Goal: Information Seeking & Learning: Learn about a topic

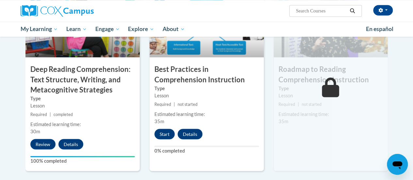
scroll to position [540, 0]
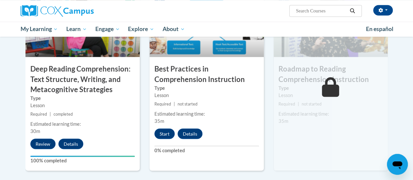
click at [156, 126] on div "8 Best Practices in Comprehension Instruction Type Lesson Required | not starte…" at bounding box center [207, 81] width 114 height 179
click at [152, 126] on div "8 Best Practices in Comprehension Instruction Type Lesson Required | not starte…" at bounding box center [207, 81] width 114 height 179
click at [155, 123] on span "35m" at bounding box center [160, 121] width 10 height 6
click at [157, 125] on div "8 Best Practices in Comprehension Instruction Type Lesson Required | not starte…" at bounding box center [207, 81] width 114 height 179
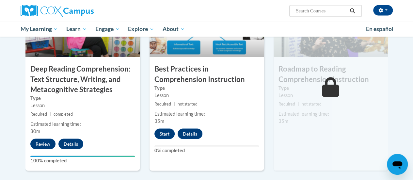
click at [157, 125] on div "8 Best Practices in Comprehension Instruction Type Lesson Required | not starte…" at bounding box center [207, 81] width 114 height 179
drag, startPoint x: 154, startPoint y: 128, endPoint x: 157, endPoint y: 122, distance: 6.9
click at [157, 122] on div "8 Best Practices in Comprehension Instruction Type Lesson Required | not starte…" at bounding box center [207, 81] width 114 height 179
click at [157, 122] on span "35m" at bounding box center [160, 121] width 10 height 6
click at [154, 125] on div "8 Best Practices in Comprehension Instruction Type Lesson Required | not starte…" at bounding box center [207, 81] width 114 height 179
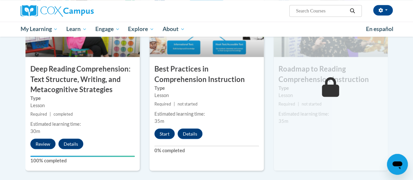
click at [154, 125] on div "8 Best Practices in Comprehension Instruction Type Lesson Required | not starte…" at bounding box center [207, 81] width 114 height 179
click at [156, 124] on div "8 Best Practices in Comprehension Instruction Type Lesson Required | not starte…" at bounding box center [207, 81] width 114 height 179
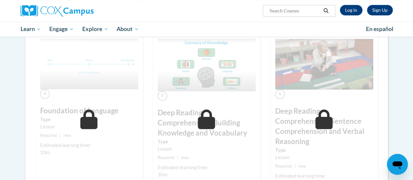
scroll to position [275, 0]
click at [331, 8] on button "Search" at bounding box center [326, 11] width 10 height 8
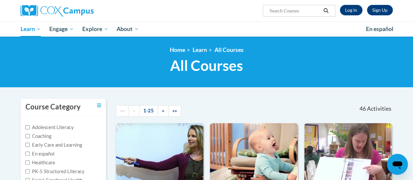
click at [331, 5] on span "Search Search..." at bounding box center [299, 11] width 72 height 12
click at [333, 7] on span "Search Search..." at bounding box center [299, 11] width 72 height 12
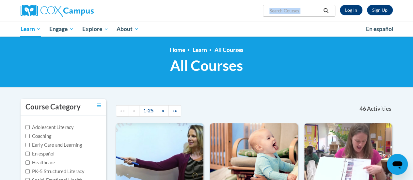
click at [333, 7] on span "Search Search..." at bounding box center [299, 11] width 72 height 12
click at [330, 9] on button "Search" at bounding box center [326, 11] width 10 height 8
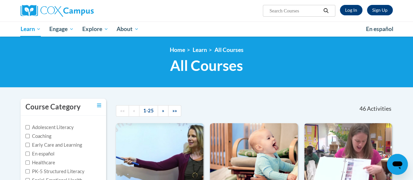
click at [329, 11] on icon "Search" at bounding box center [326, 10] width 6 height 5
click at [333, 6] on span "Search Search..." at bounding box center [299, 11] width 72 height 12
click at [334, 8] on span "Search Search..." at bounding box center [299, 11] width 72 height 12
click at [330, 8] on button "Search" at bounding box center [326, 11] width 10 height 8
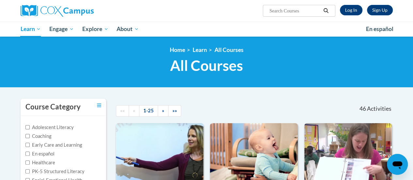
click at [339, 8] on div "Sign Up Log In" at bounding box center [365, 10] width 58 height 10
click at [337, 9] on div "Sign Up Log In" at bounding box center [365, 10] width 58 height 10
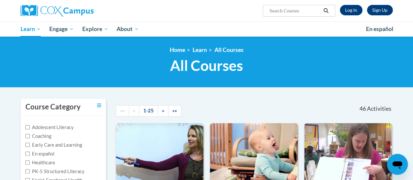
click at [334, 11] on span "Search Search..." at bounding box center [299, 11] width 72 height 12
click at [333, 6] on span "Search Search..." at bounding box center [299, 11] width 72 height 12
click at [333, 8] on span "Search Search..." at bounding box center [299, 11] width 72 height 12
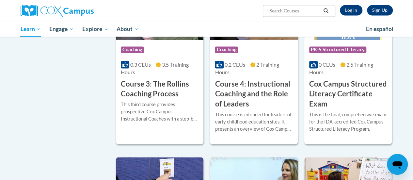
scroll to position [549, 0]
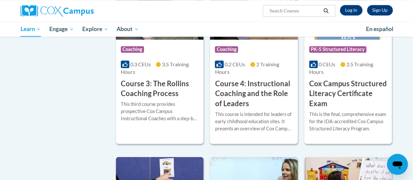
click at [338, 5] on div "Sign Up Log In" at bounding box center [365, 10] width 58 height 10
click at [337, 6] on div "Sign Up Log In" at bounding box center [365, 10] width 58 height 10
click at [332, 7] on span "Search Search..." at bounding box center [299, 11] width 72 height 12
click at [337, 8] on div "Sign Up Log In" at bounding box center [365, 10] width 58 height 10
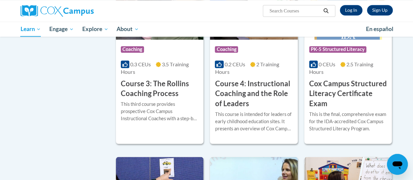
click at [337, 8] on div "Sign Up Log In" at bounding box center [365, 10] width 58 height 10
click at [334, 8] on span "Search Search..." at bounding box center [299, 11] width 72 height 12
click at [395, 8] on div "Sign Up Log In Search Search..." at bounding box center [270, 8] width 255 height 17
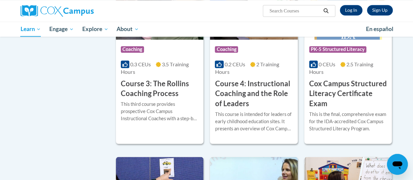
drag, startPoint x: 395, startPoint y: 8, endPoint x: 395, endPoint y: 4, distance: 3.3
click at [395, 4] on div "Sign Up Log In Search Search..." at bounding box center [270, 8] width 255 height 17
drag, startPoint x: 395, startPoint y: 4, endPoint x: 395, endPoint y: 26, distance: 21.9
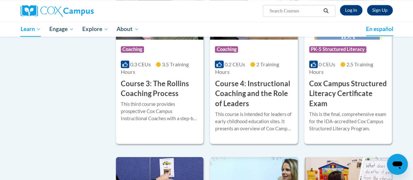
click at [395, 26] on div "Sign Up Log In Search Search... Toggle navigation My Learning My Learning My Co…" at bounding box center [206, 18] width 413 height 37
click at [395, 0] on div "Sign Up Log In Search Search..." at bounding box center [270, 8] width 255 height 17
click at [332, 10] on span "Search Search..." at bounding box center [299, 11] width 72 height 12
drag, startPoint x: 332, startPoint y: 10, endPoint x: 326, endPoint y: 11, distance: 6.0
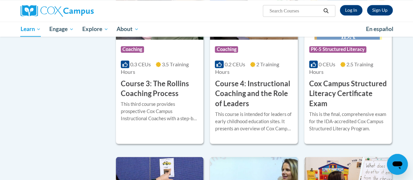
click at [326, 11] on span "Search Search..." at bounding box center [299, 11] width 72 height 12
click at [326, 11] on icon "Search" at bounding box center [326, 10] width 6 height 5
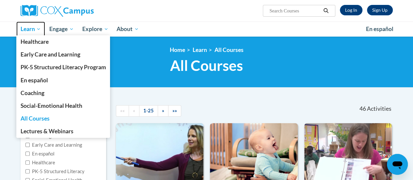
click at [37, 28] on span "Learn" at bounding box center [30, 29] width 21 height 8
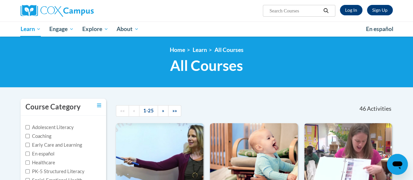
click at [337, 7] on div "Sign Up Log In" at bounding box center [365, 10] width 58 height 10
click at [335, 9] on span "Search Search..." at bounding box center [299, 11] width 72 height 12
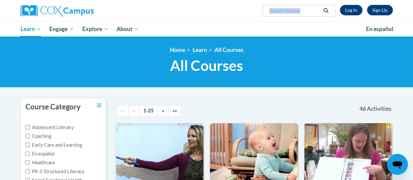
click at [335, 9] on span "Search Search..." at bounding box center [299, 11] width 72 height 12
click at [323, 19] on div "Sign Up Log In Search Search..." at bounding box center [207, 11] width 382 height 22
click at [331, 8] on button "Search" at bounding box center [326, 11] width 10 height 8
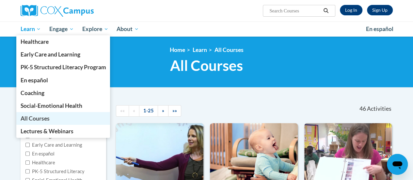
click at [38, 112] on link "All Courses" at bounding box center [63, 118] width 94 height 13
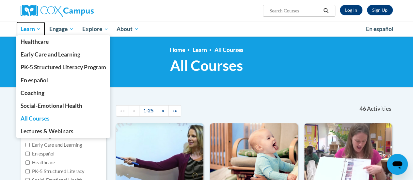
click at [33, 30] on span "Learn" at bounding box center [30, 29] width 21 height 8
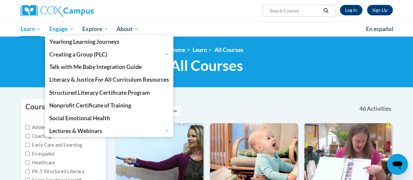
click at [67, 27] on span "Engage" at bounding box center [61, 29] width 25 height 8
click at [66, 23] on link "Engage" at bounding box center [61, 29] width 33 height 15
click at [61, 28] on span "Engage" at bounding box center [61, 29] width 25 height 8
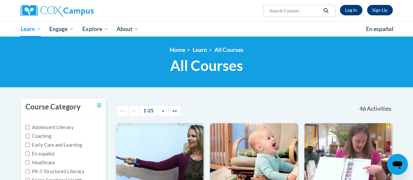
click at [330, 8] on button "Search" at bounding box center [326, 11] width 10 height 8
click at [170, 47] on link "Home" at bounding box center [177, 49] width 15 height 7
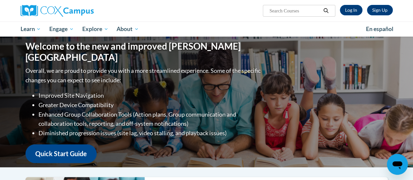
click at [338, 7] on div "Sign Up Log In" at bounding box center [365, 10] width 58 height 10
click at [335, 7] on span "Search Search..." at bounding box center [299, 11] width 72 height 12
click at [336, 7] on div "Sign Up Log In" at bounding box center [365, 10] width 58 height 10
